Goal: Check status

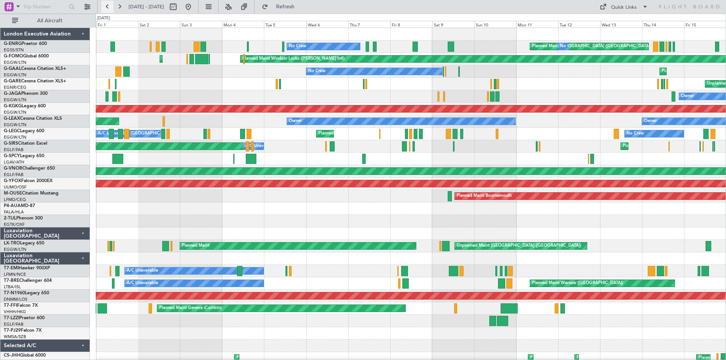
click at [110, 6] on button at bounding box center [107, 7] width 12 height 12
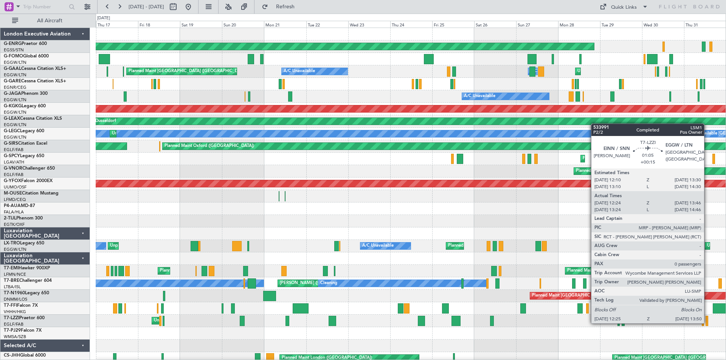
click at [707, 323] on div at bounding box center [706, 321] width 3 height 10
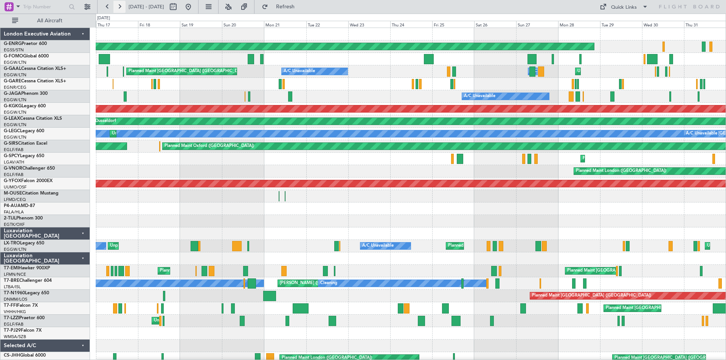
click at [120, 6] on button at bounding box center [119, 7] width 12 height 12
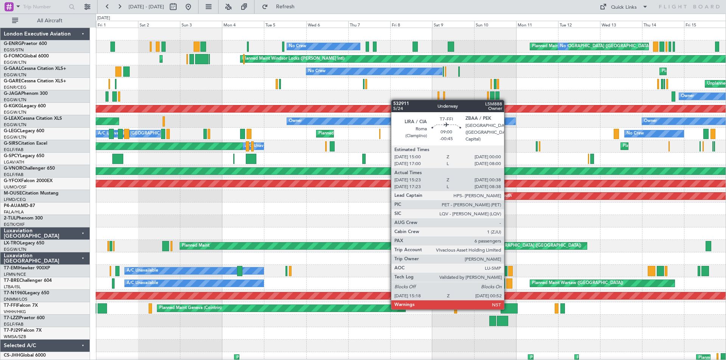
click at [507, 308] on div at bounding box center [508, 308] width 17 height 10
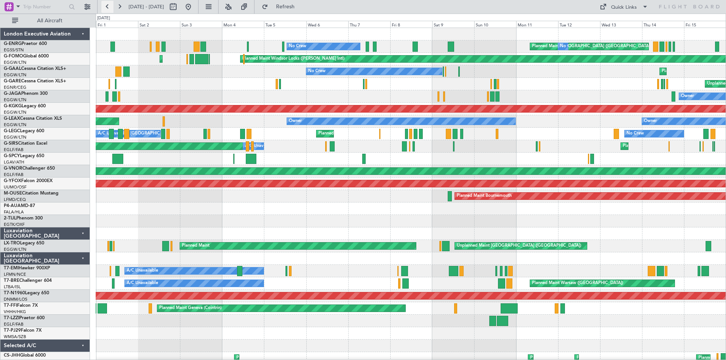
click at [108, 8] on button at bounding box center [107, 7] width 12 height 12
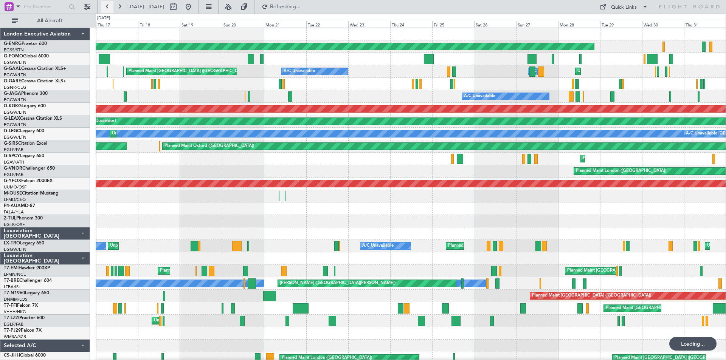
click at [108, 8] on button at bounding box center [107, 7] width 12 height 12
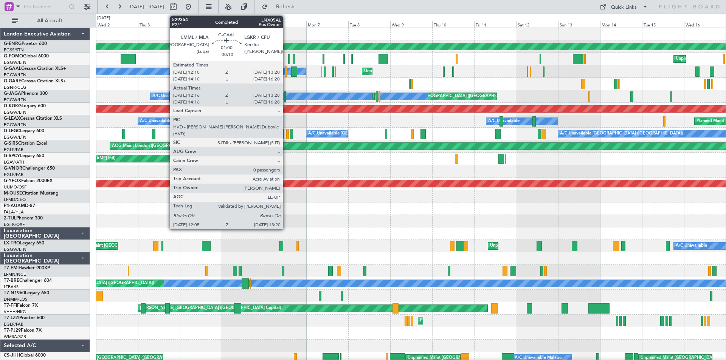
click at [286, 73] on div at bounding box center [286, 72] width 2 height 10
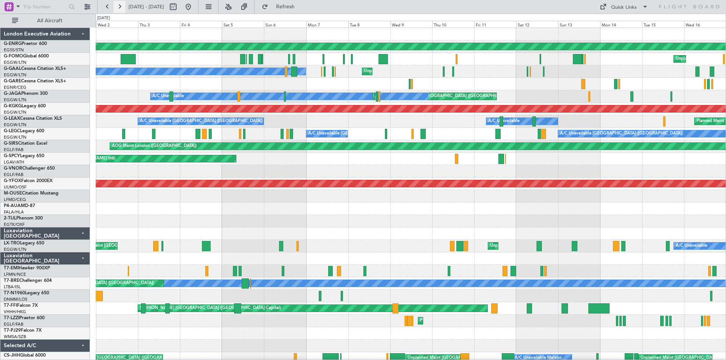
click at [125, 7] on button at bounding box center [119, 7] width 12 height 12
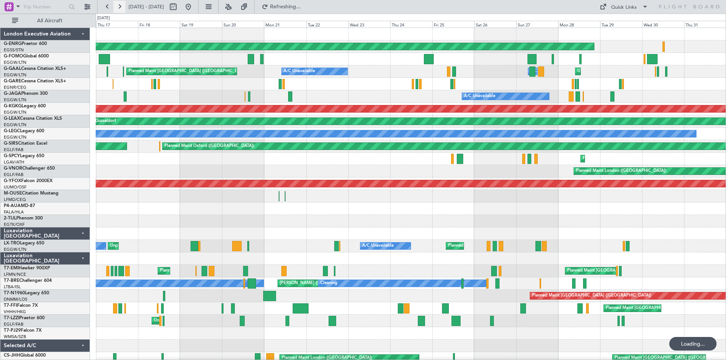
click at [124, 9] on button at bounding box center [119, 7] width 12 height 12
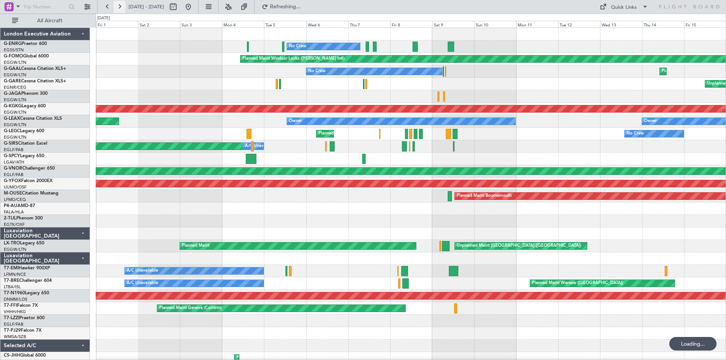
click at [124, 9] on button at bounding box center [119, 7] width 12 height 12
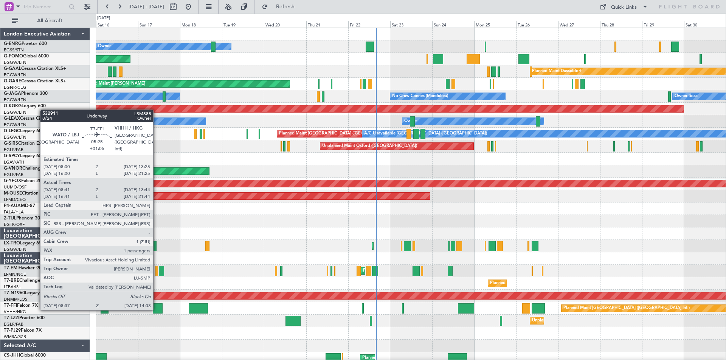
click at [156, 310] on div at bounding box center [158, 308] width 10 height 10
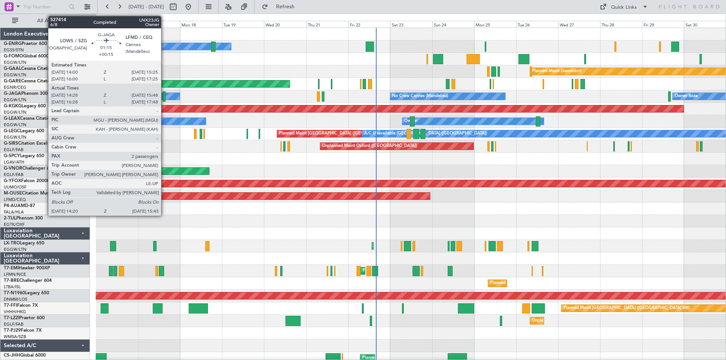
click at [164, 97] on div at bounding box center [164, 96] width 3 height 10
